Goal: Browse casually: Explore the website without a specific task or goal

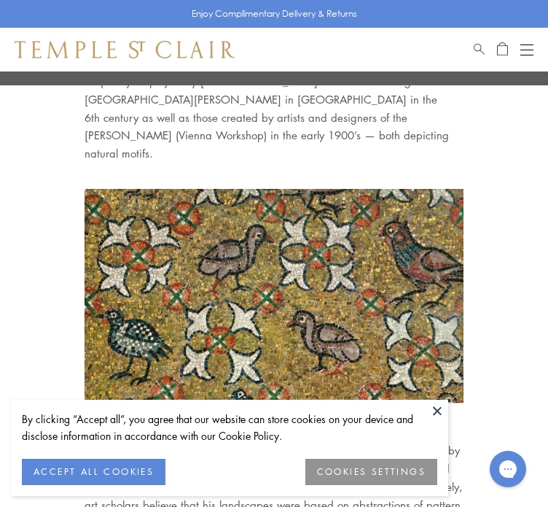
scroll to position [1301, 0]
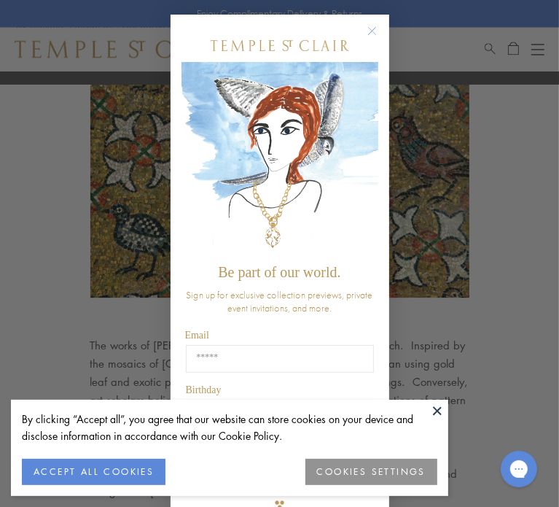
drag, startPoint x: 205, startPoint y: 269, endPoint x: 365, endPoint y: 106, distance: 228.9
click at [338, 154] on div "Be part of our world. Sign up for exclusive collection previews, private event …" at bounding box center [280, 274] width 197 height 490
click at [370, 116] on img "POPUP Form" at bounding box center [280, 159] width 197 height 195
click at [370, 34] on circle "Close dialog" at bounding box center [371, 31] width 17 height 17
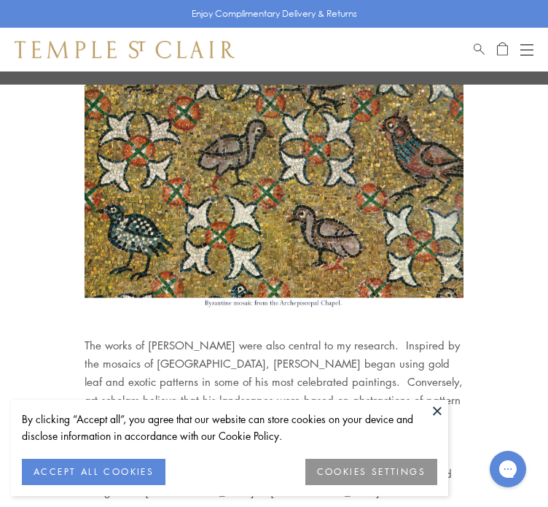
click at [207, 268] on img at bounding box center [274, 197] width 379 height 227
drag, startPoint x: 207, startPoint y: 268, endPoint x: 279, endPoint y: 270, distance: 72.2
click at [279, 270] on img at bounding box center [274, 197] width 379 height 227
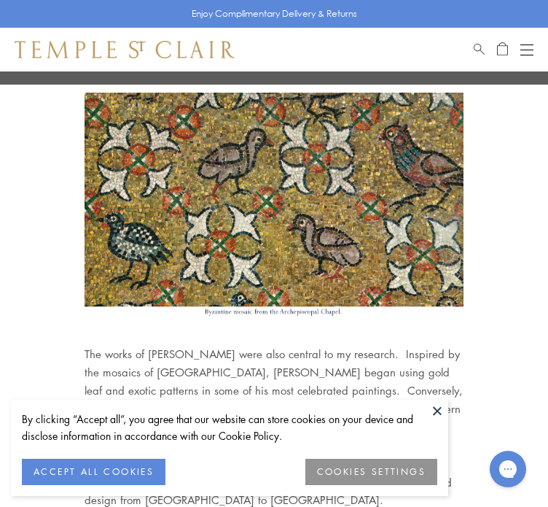
scroll to position [1292, 0]
